Goal: Download file/media

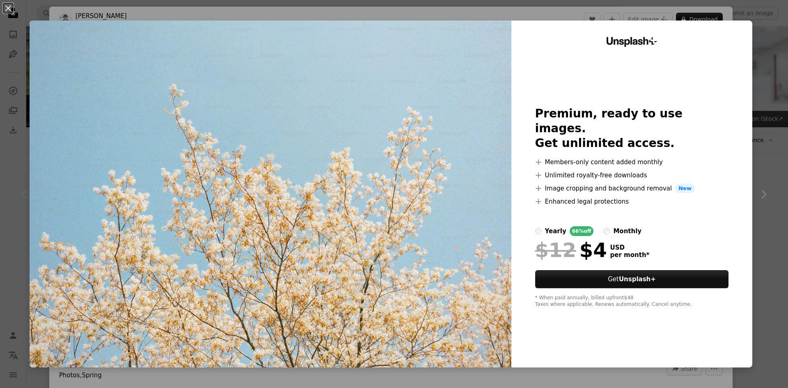
click at [297, 311] on img at bounding box center [271, 194] width 482 height 347
click at [456, 265] on img at bounding box center [271, 194] width 482 height 347
click at [8, 3] on button "An X shape" at bounding box center [8, 8] width 10 height 10
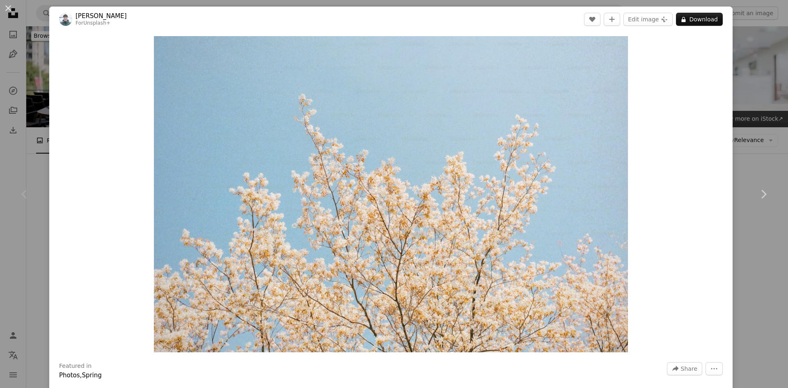
click at [754, 70] on div "An X shape Chevron left Chevron right [PERSON_NAME] For Unsplash+ A heart A plu…" at bounding box center [394, 194] width 788 height 388
